Goal: Communication & Community: Answer question/provide support

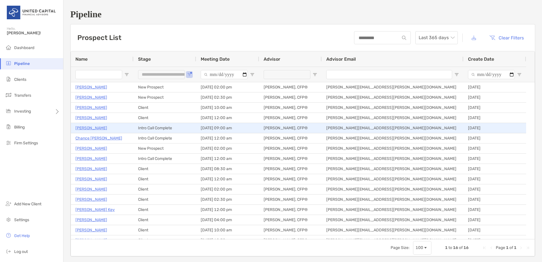
click at [96, 126] on p "[PERSON_NAME]" at bounding box center [91, 127] width 32 height 7
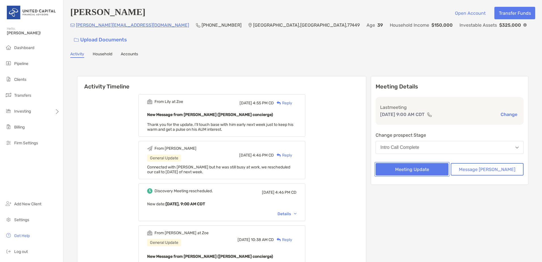
click at [441, 163] on button "Meeting Update" at bounding box center [412, 169] width 73 height 12
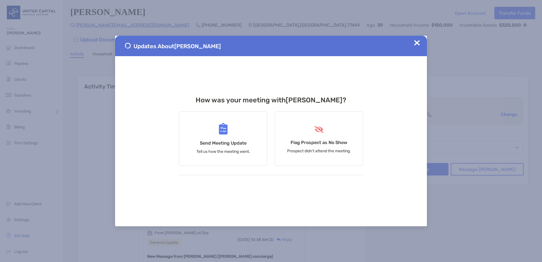
click at [417, 46] on span at bounding box center [417, 46] width 6 height 12
click at [417, 42] on img at bounding box center [417, 43] width 6 height 6
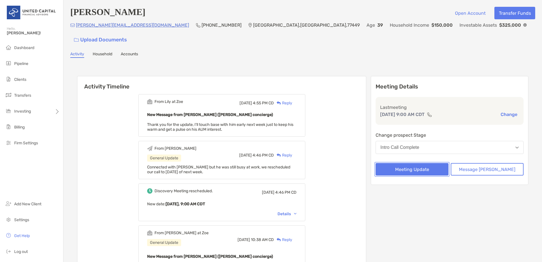
click at [445, 163] on button "Meeting Update" at bounding box center [412, 169] width 73 height 12
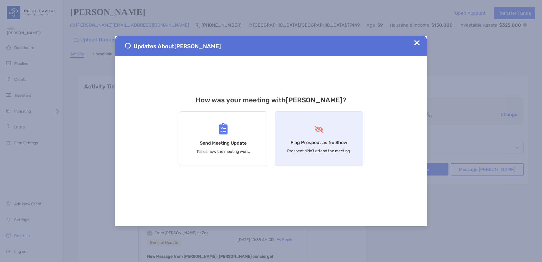
click at [310, 143] on h4 "Flag Prospect as No Show" at bounding box center [319, 142] width 57 height 5
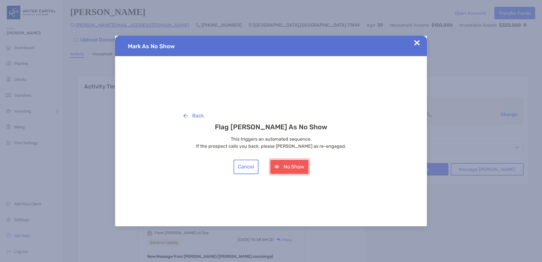
click at [294, 162] on button "No Show" at bounding box center [289, 167] width 39 height 14
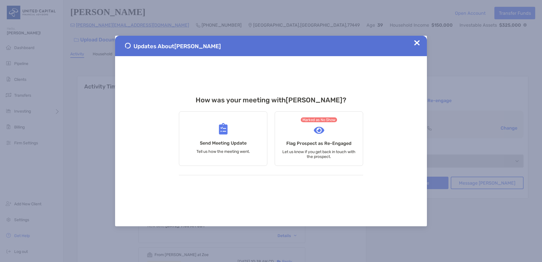
click at [414, 44] on div "Updates About Jeremy Murillo" at bounding box center [271, 46] width 312 height 20
click at [418, 43] on img at bounding box center [417, 43] width 6 height 6
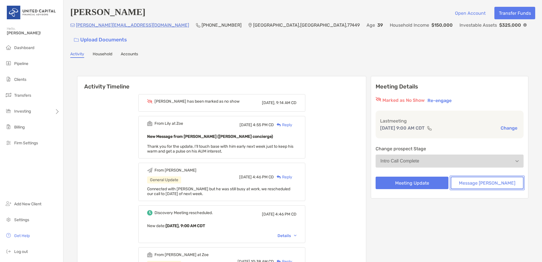
click at [482, 177] on button "Message Zoe" at bounding box center [487, 183] width 73 height 12
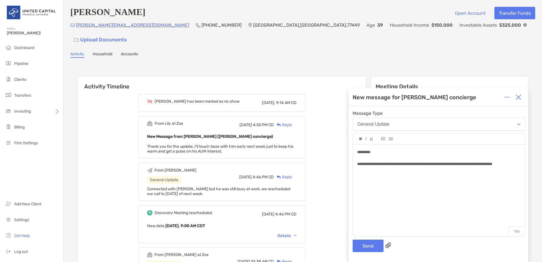
click at [415, 189] on div "**********" at bounding box center [439, 188] width 172 height 86
click at [412, 180] on div "*******" at bounding box center [438, 182] width 163 height 6
click at [370, 246] on button "Send" at bounding box center [368, 246] width 31 height 12
